Goal: Task Accomplishment & Management: Manage account settings

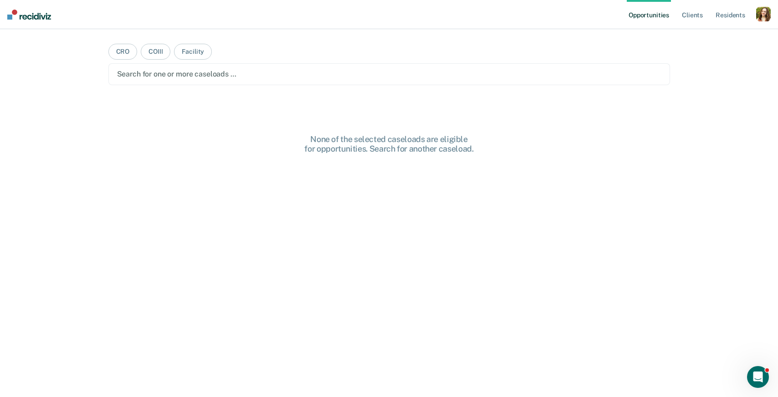
click at [762, 16] on div "button" at bounding box center [763, 14] width 15 height 15
click at [713, 36] on link "Profile" at bounding box center [726, 37] width 73 height 8
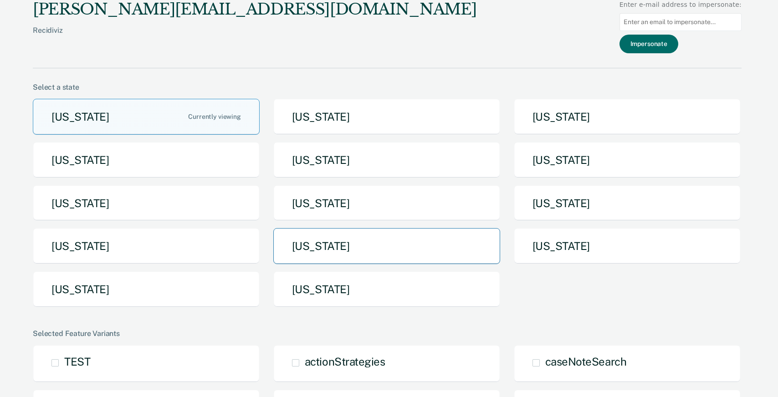
click at [362, 250] on button "[US_STATE]" at bounding box center [386, 246] width 227 height 36
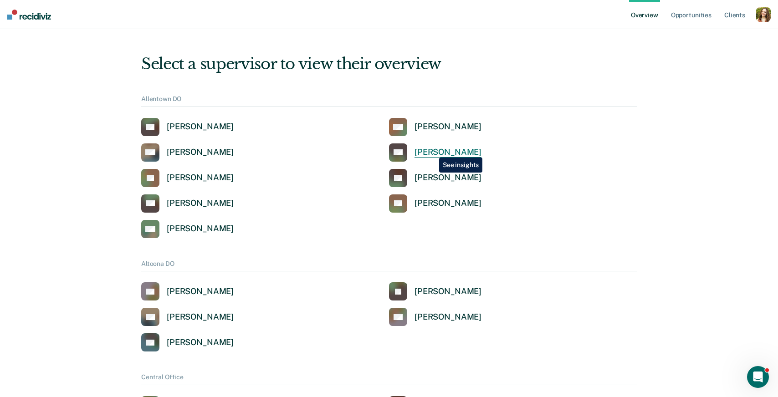
click at [432, 151] on div "[PERSON_NAME]" at bounding box center [448, 152] width 67 height 10
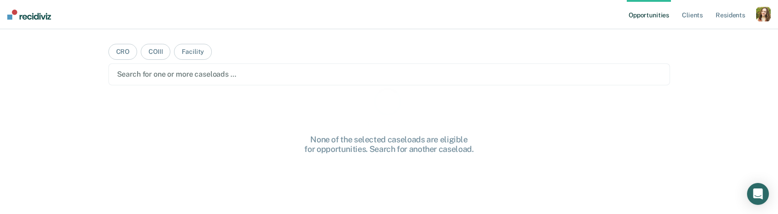
click at [764, 10] on div "button" at bounding box center [763, 14] width 15 height 15
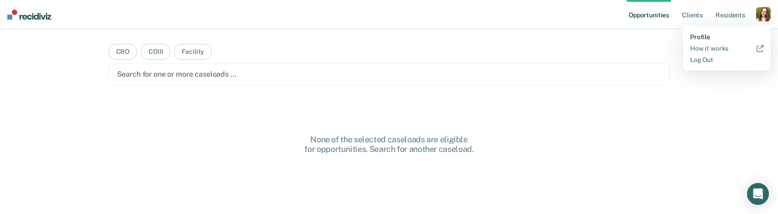
click at [699, 38] on link "Profile" at bounding box center [726, 37] width 73 height 8
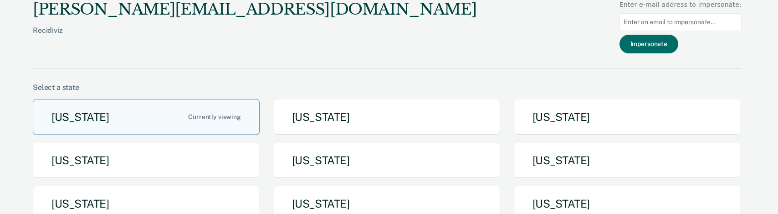
click at [663, 27] on input at bounding box center [681, 22] width 122 height 18
paste input "[PERSON_NAME][EMAIL_ADDRESS][PERSON_NAME][US_STATE][DOMAIN_NAME]"
type input "[PERSON_NAME][EMAIL_ADDRESS][PERSON_NAME][US_STATE][DOMAIN_NAME]"
click at [659, 46] on button "Impersonate" at bounding box center [649, 44] width 59 height 19
